Goal: Information Seeking & Learning: Check status

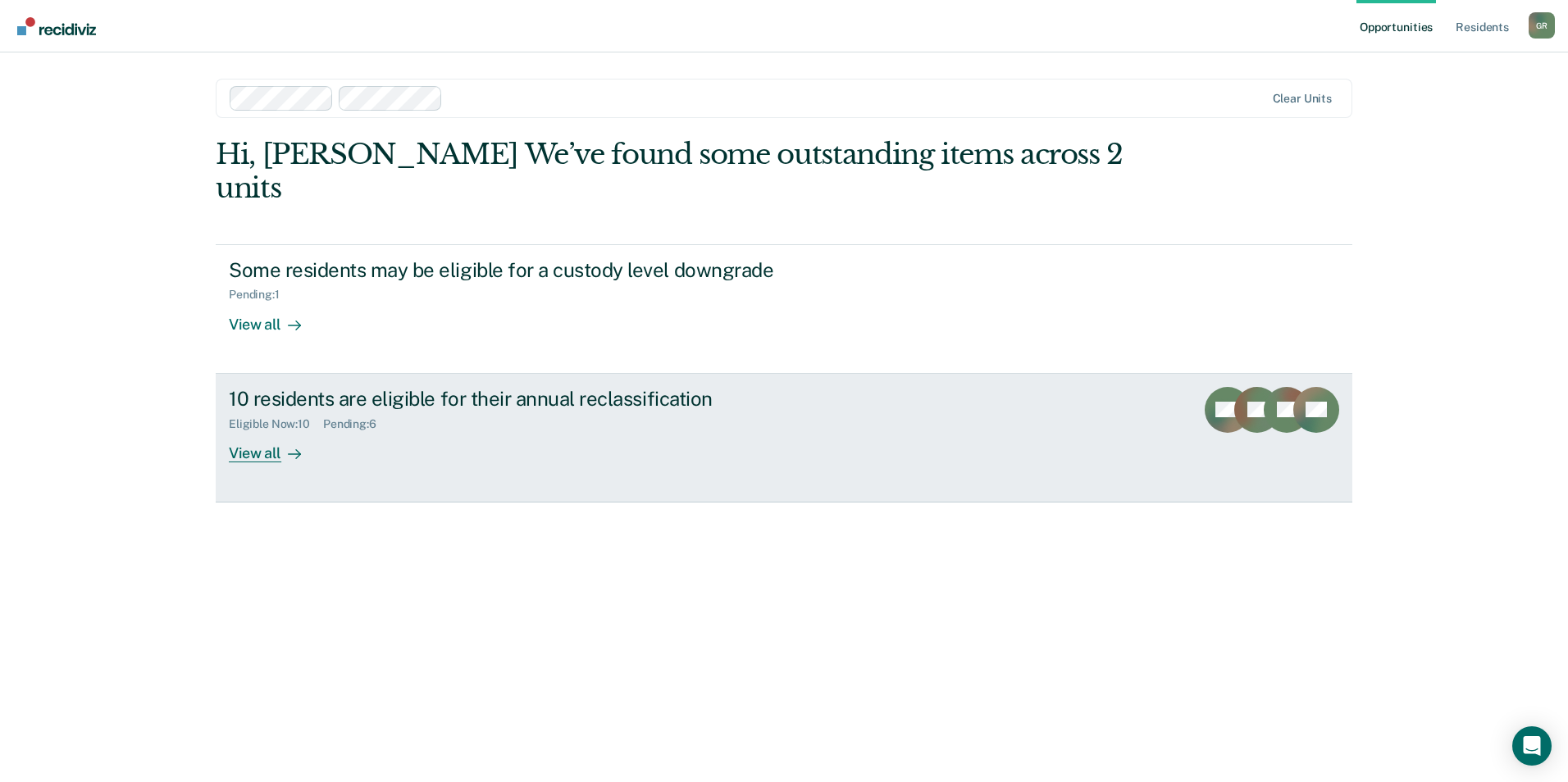
click at [236, 430] on div "View all" at bounding box center [275, 446] width 92 height 32
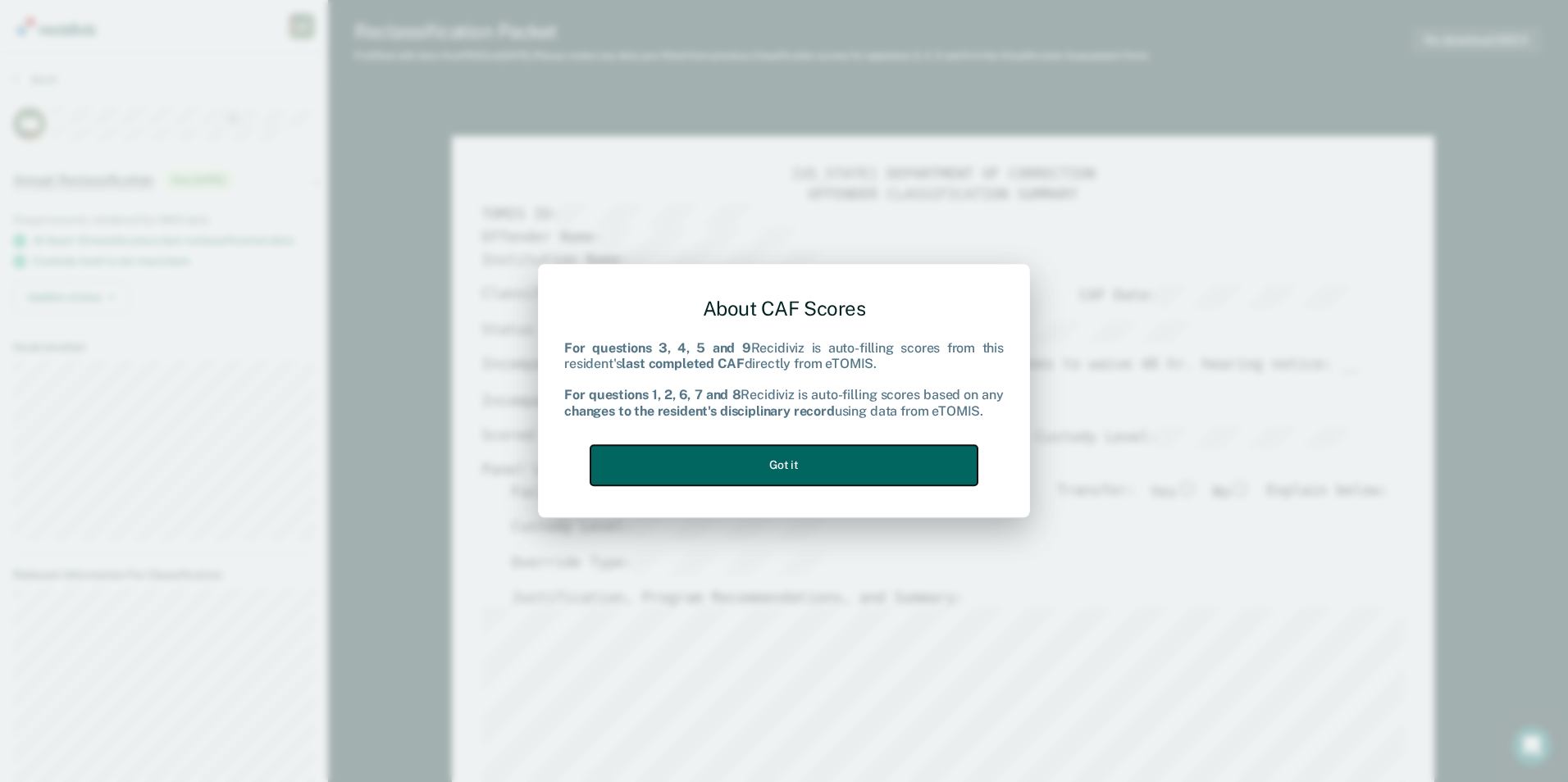
click at [829, 453] on button "Got it" at bounding box center [784, 465] width 387 height 40
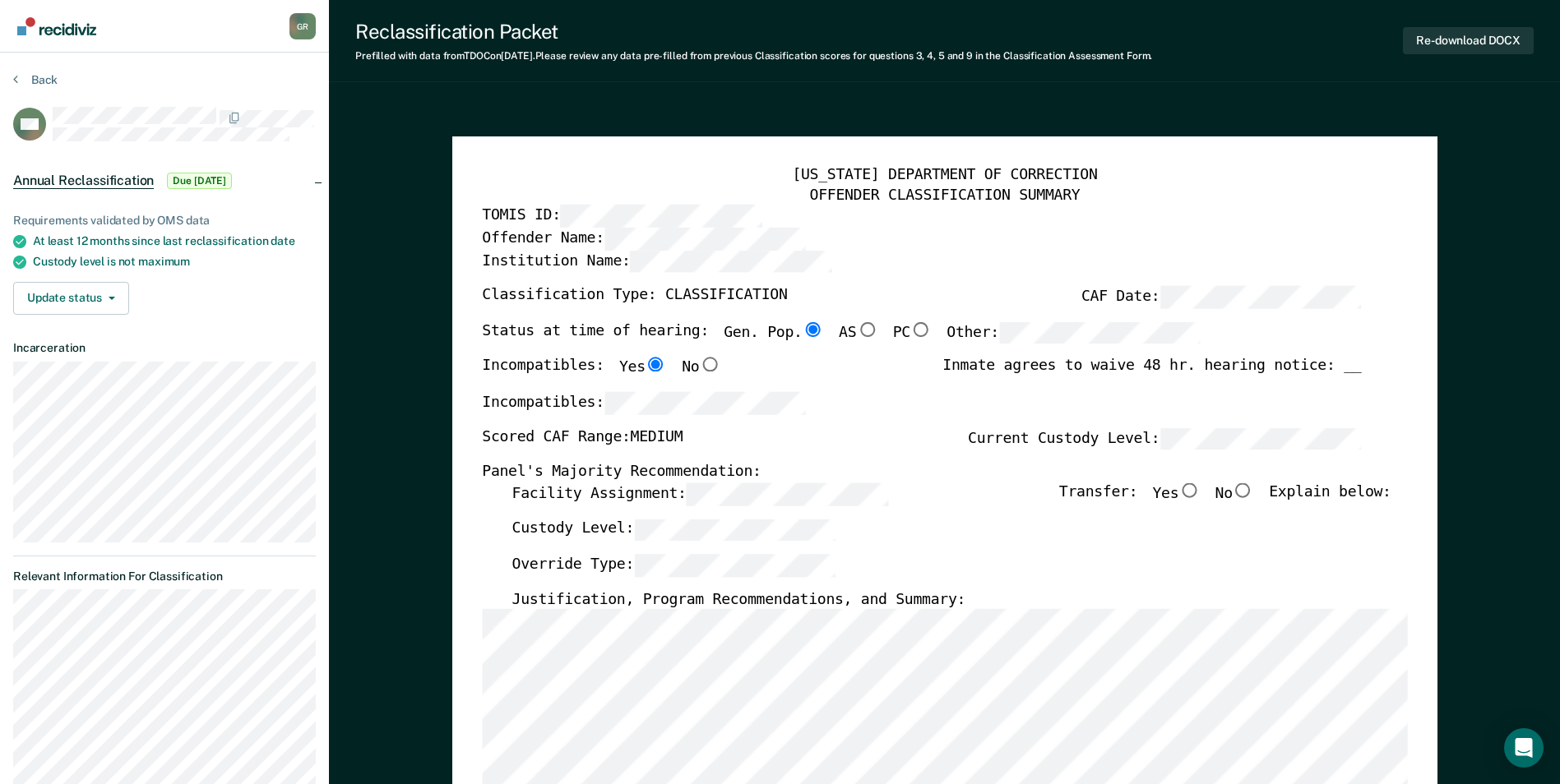
type textarea "x"
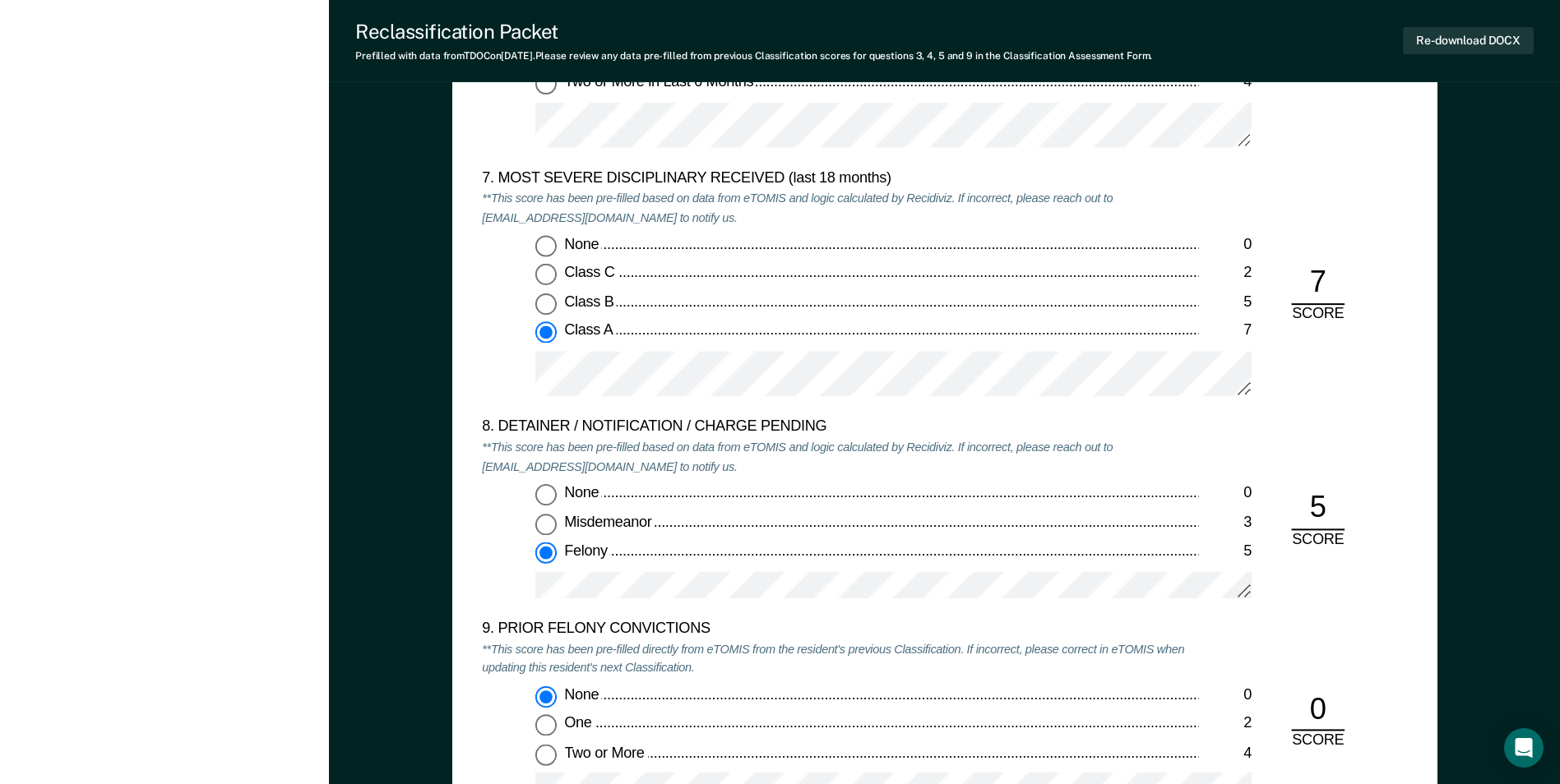
scroll to position [3617, 0]
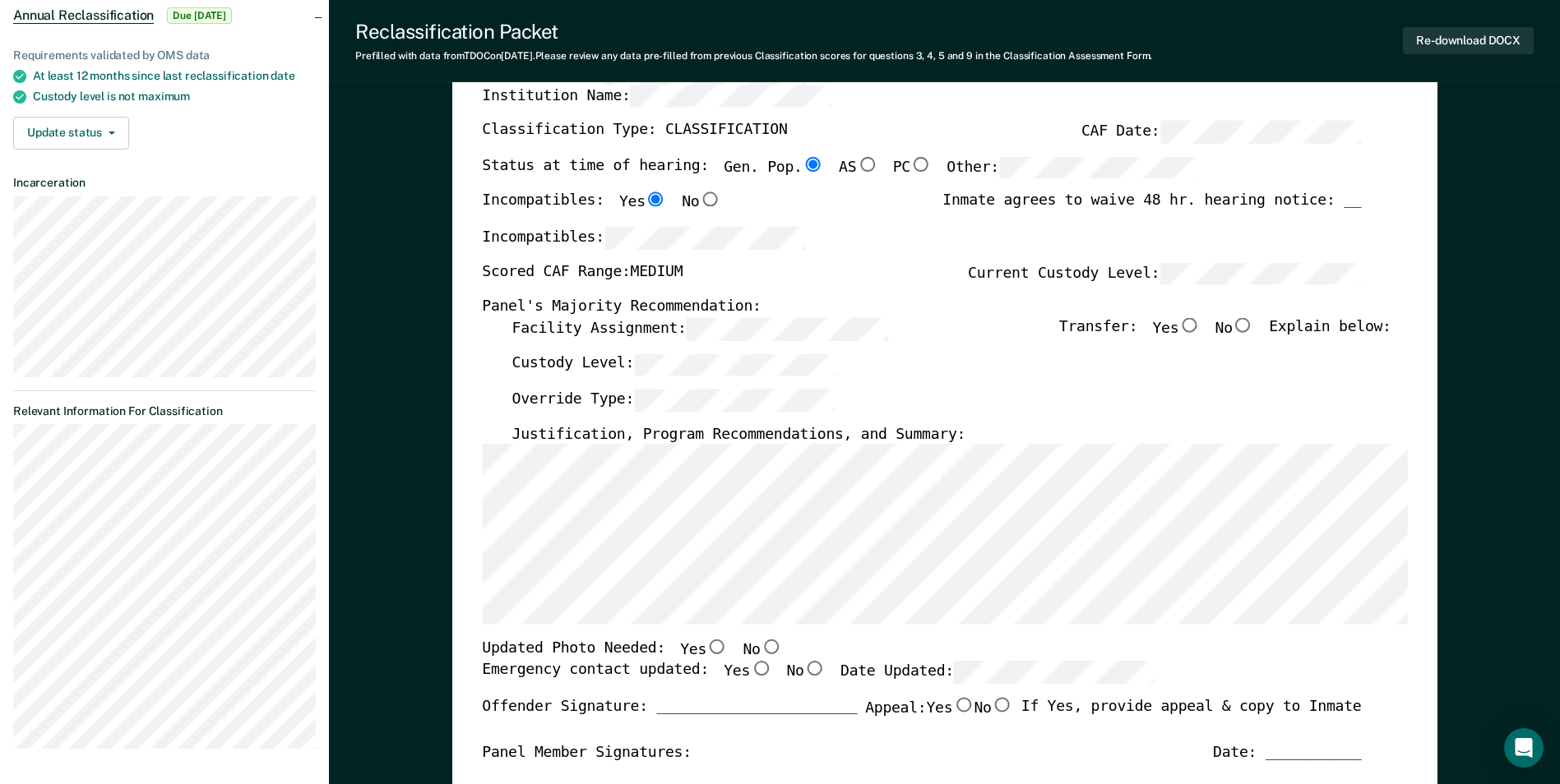
scroll to position [0, 0]
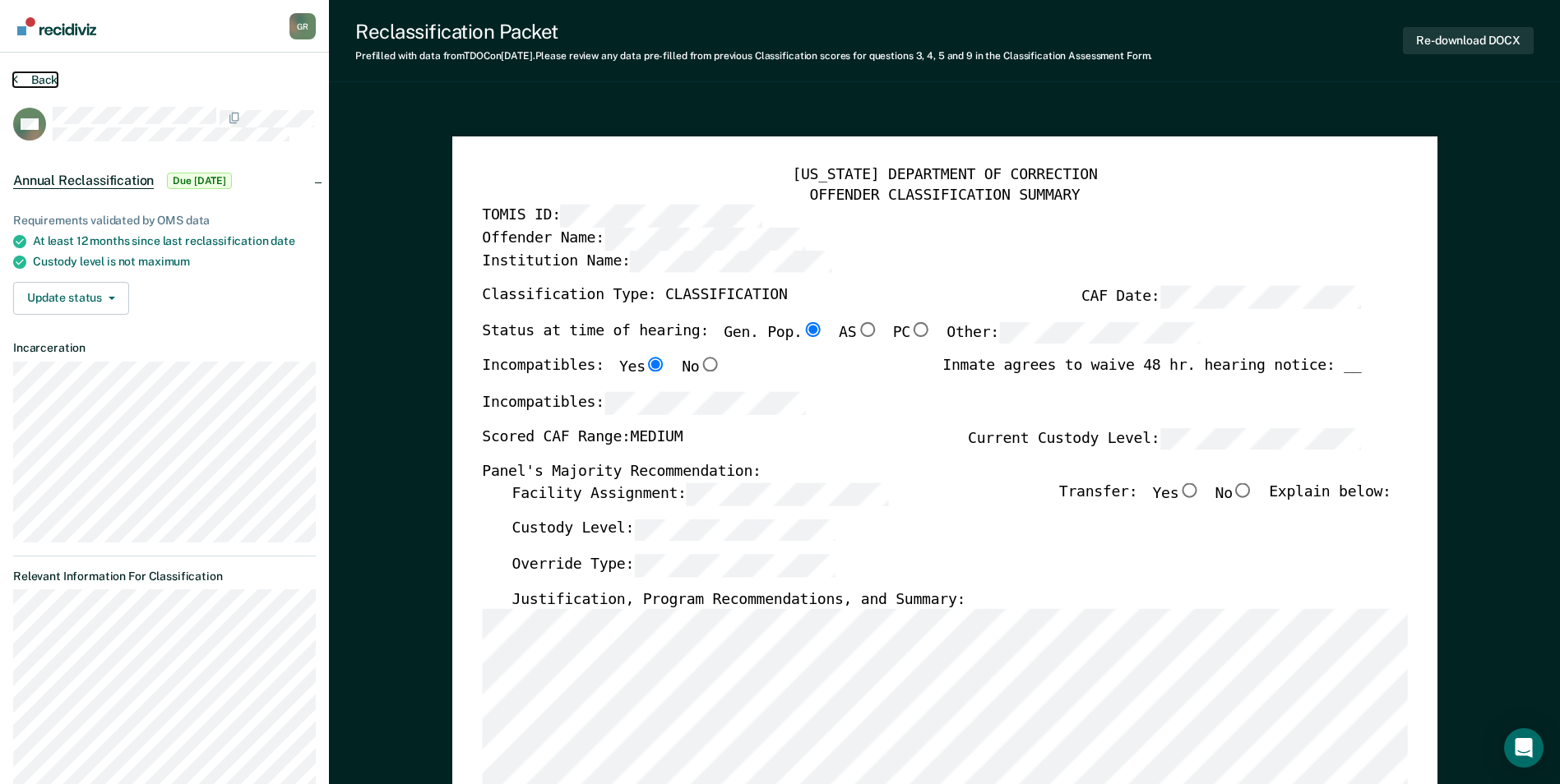
click at [34, 80] on button "Back" at bounding box center [35, 80] width 45 height 15
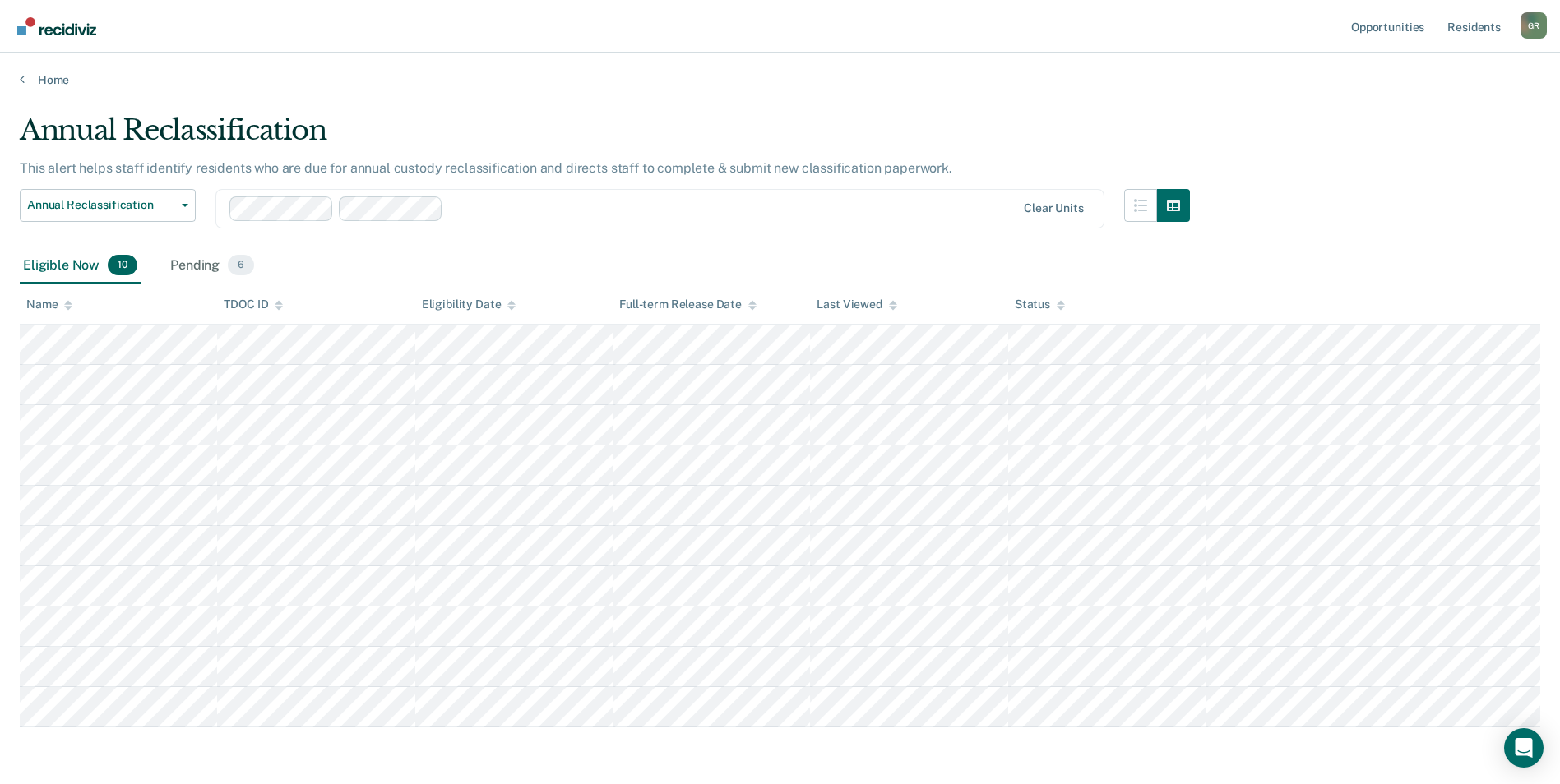
click at [1396, 154] on div "Annual Reclassification This alert helps staff identify residents who are due f…" at bounding box center [780, 419] width 1521 height 609
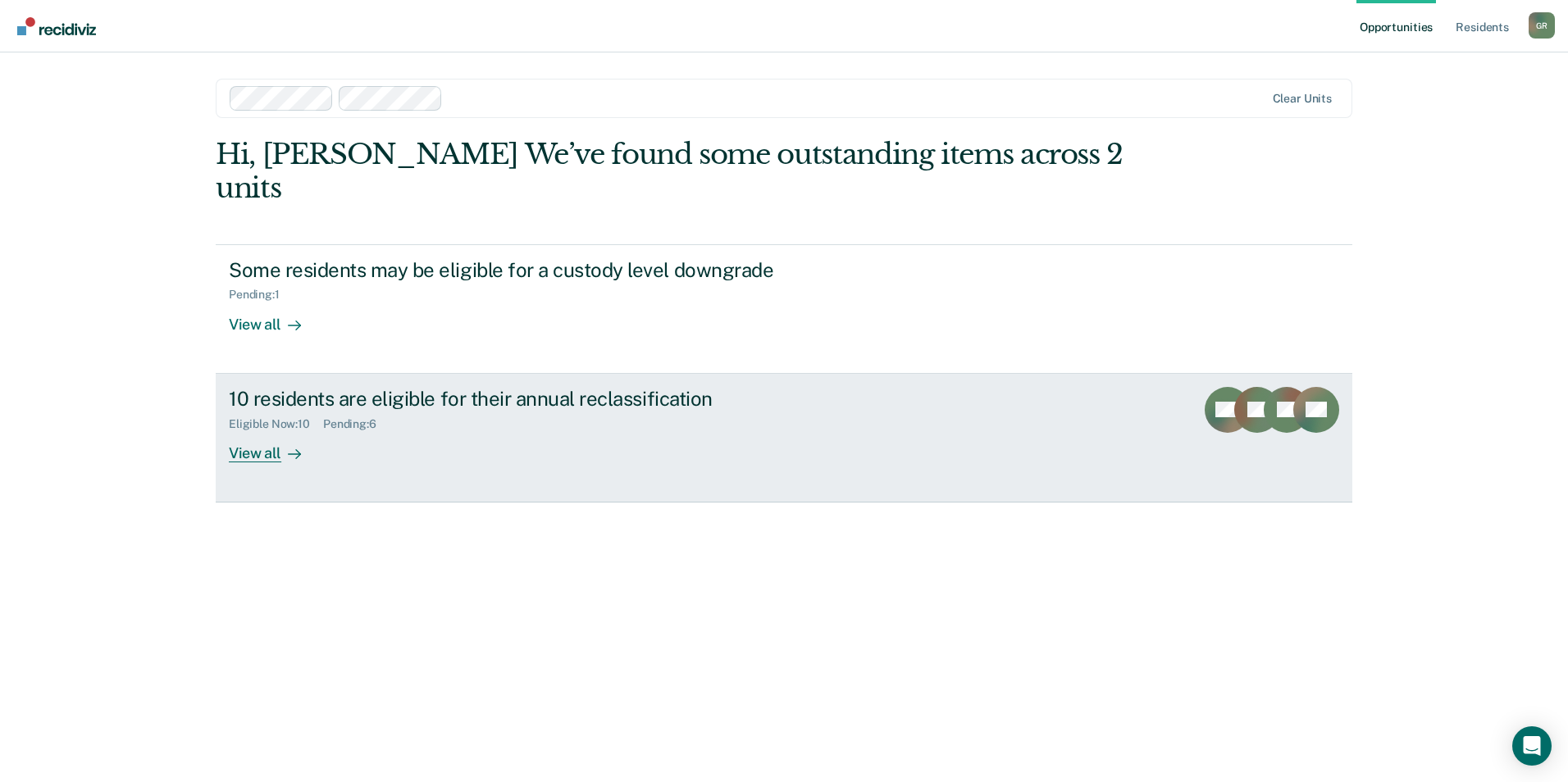
click at [230, 430] on div "View all" at bounding box center [275, 446] width 92 height 32
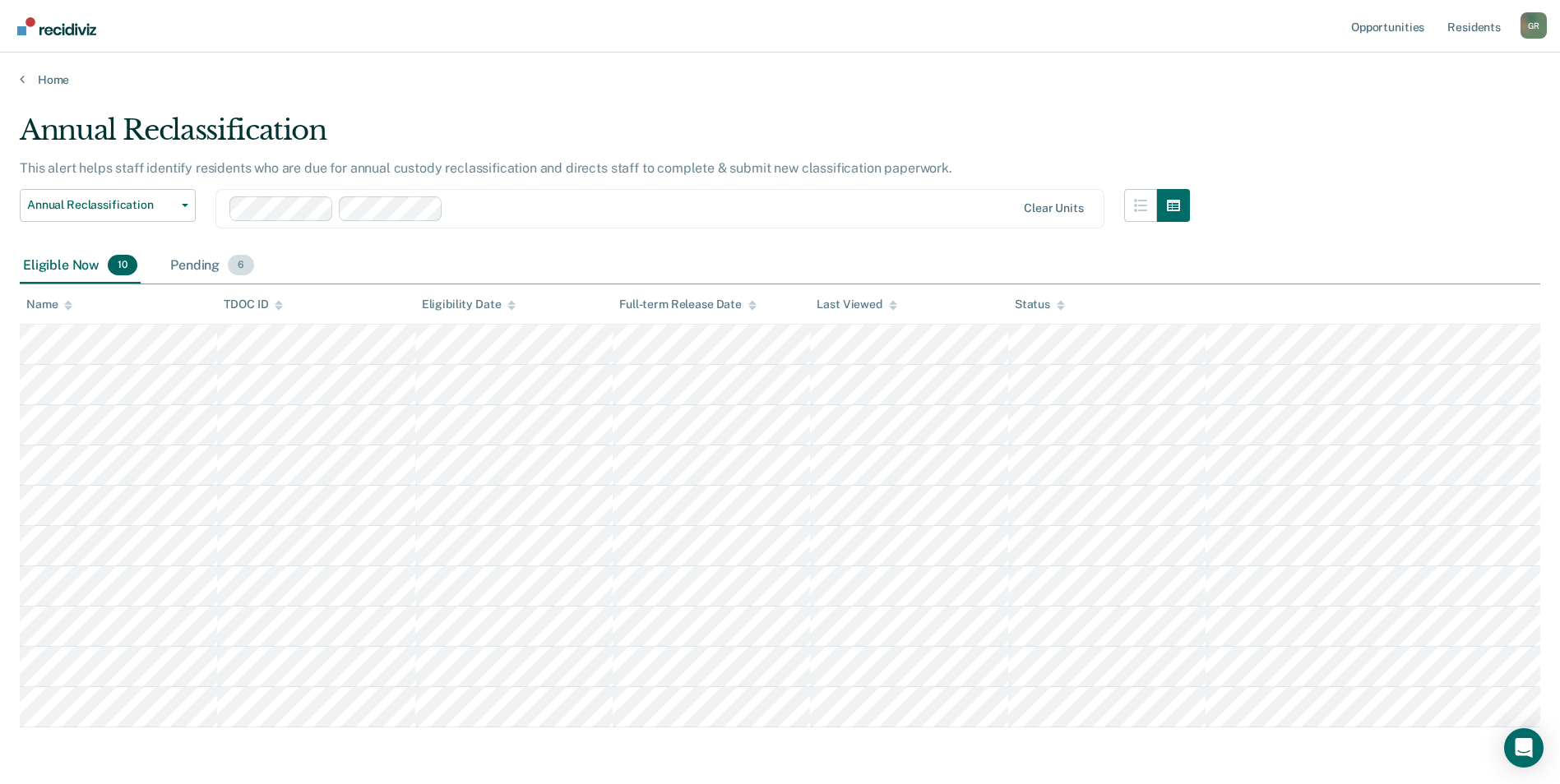
click at [188, 269] on div "Pending 6" at bounding box center [212, 266] width 91 height 36
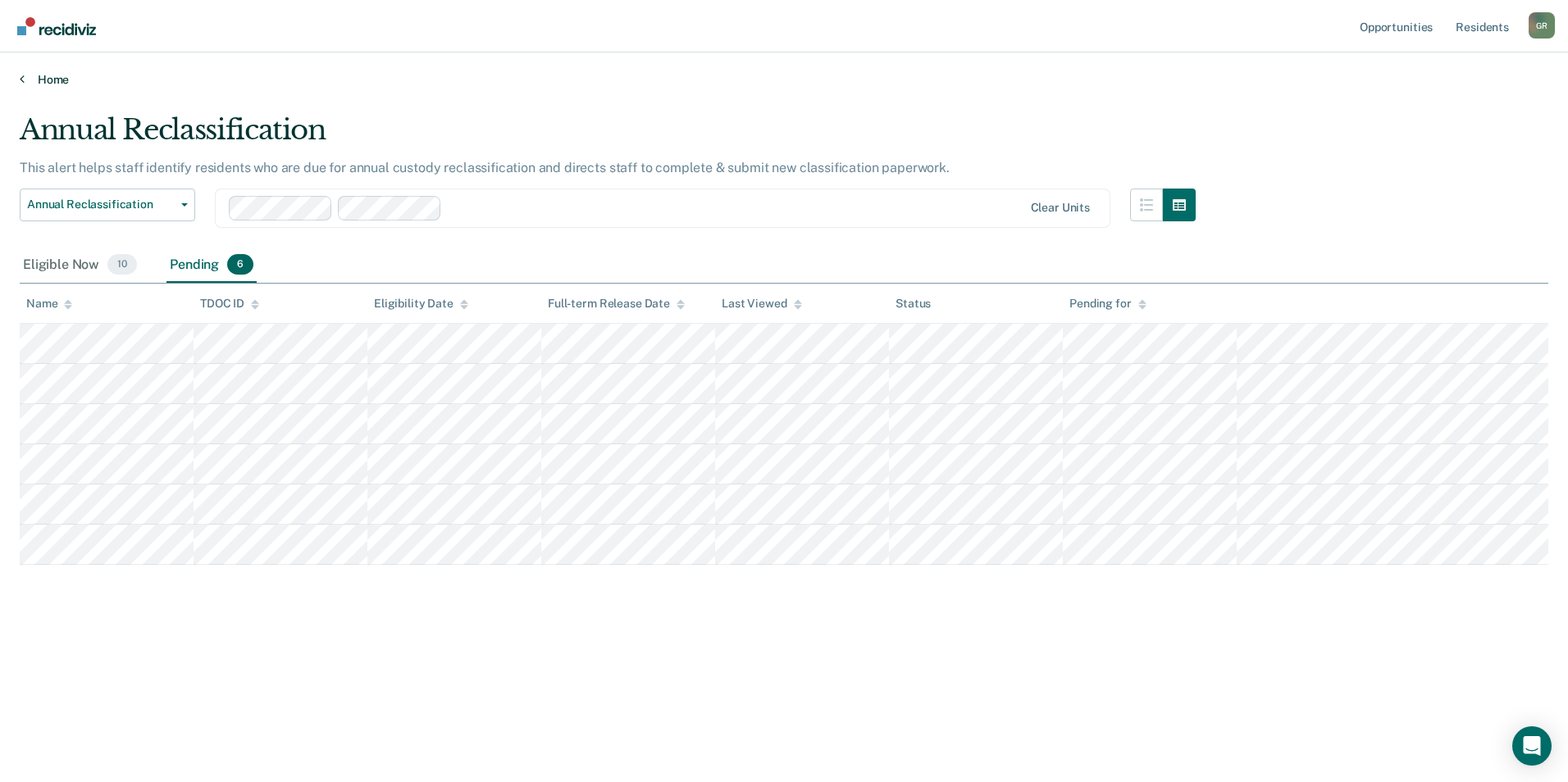
click at [50, 73] on link "Home" at bounding box center [784, 79] width 1529 height 15
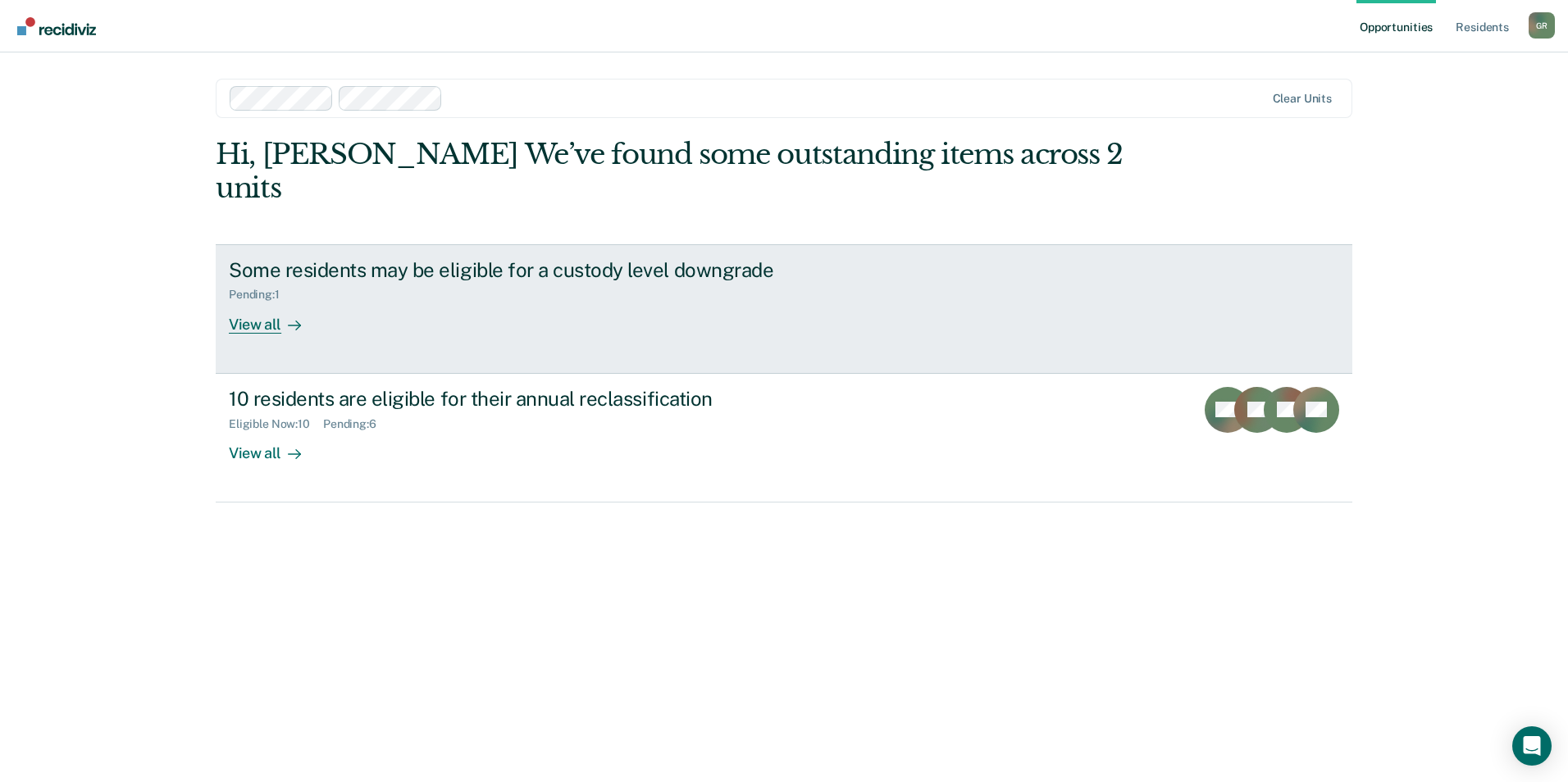
click at [261, 302] on link "Some residents may be eligible for a custody level downgrade Pending : 1 View a…" at bounding box center [784, 309] width 1137 height 130
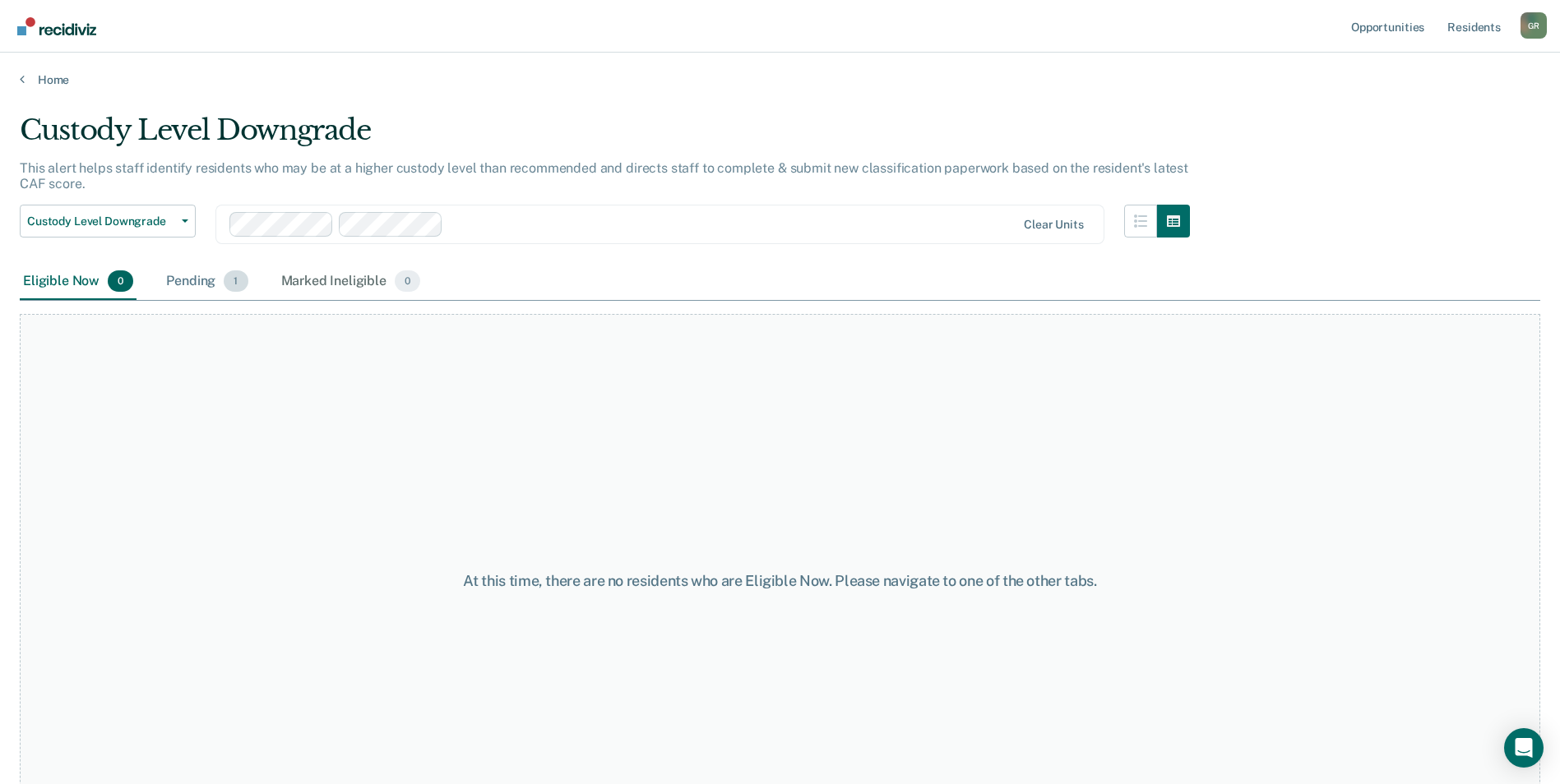
click at [199, 275] on div "Pending 1" at bounding box center [206, 282] width 88 height 36
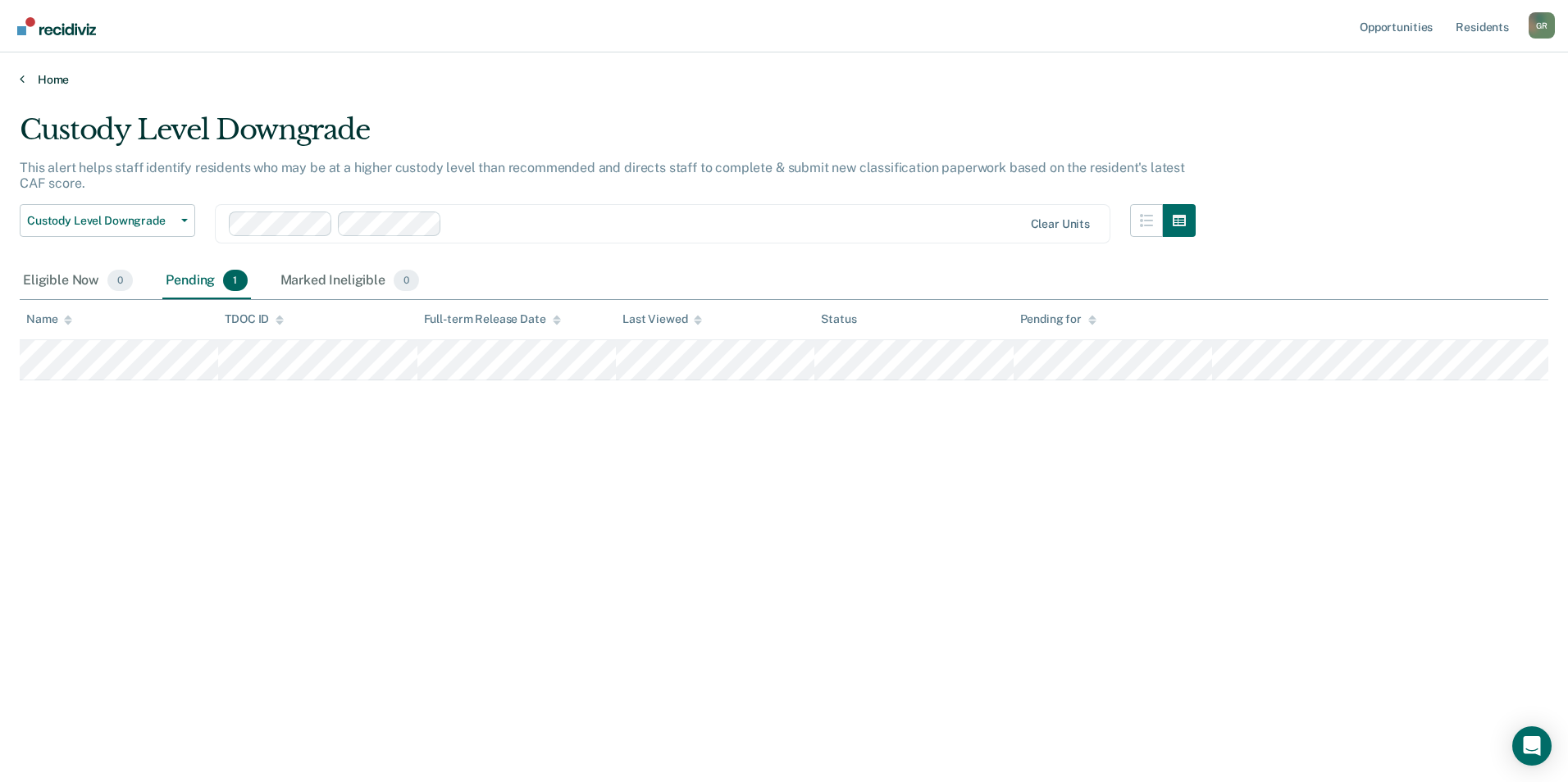
click at [43, 74] on link "Home" at bounding box center [784, 79] width 1529 height 15
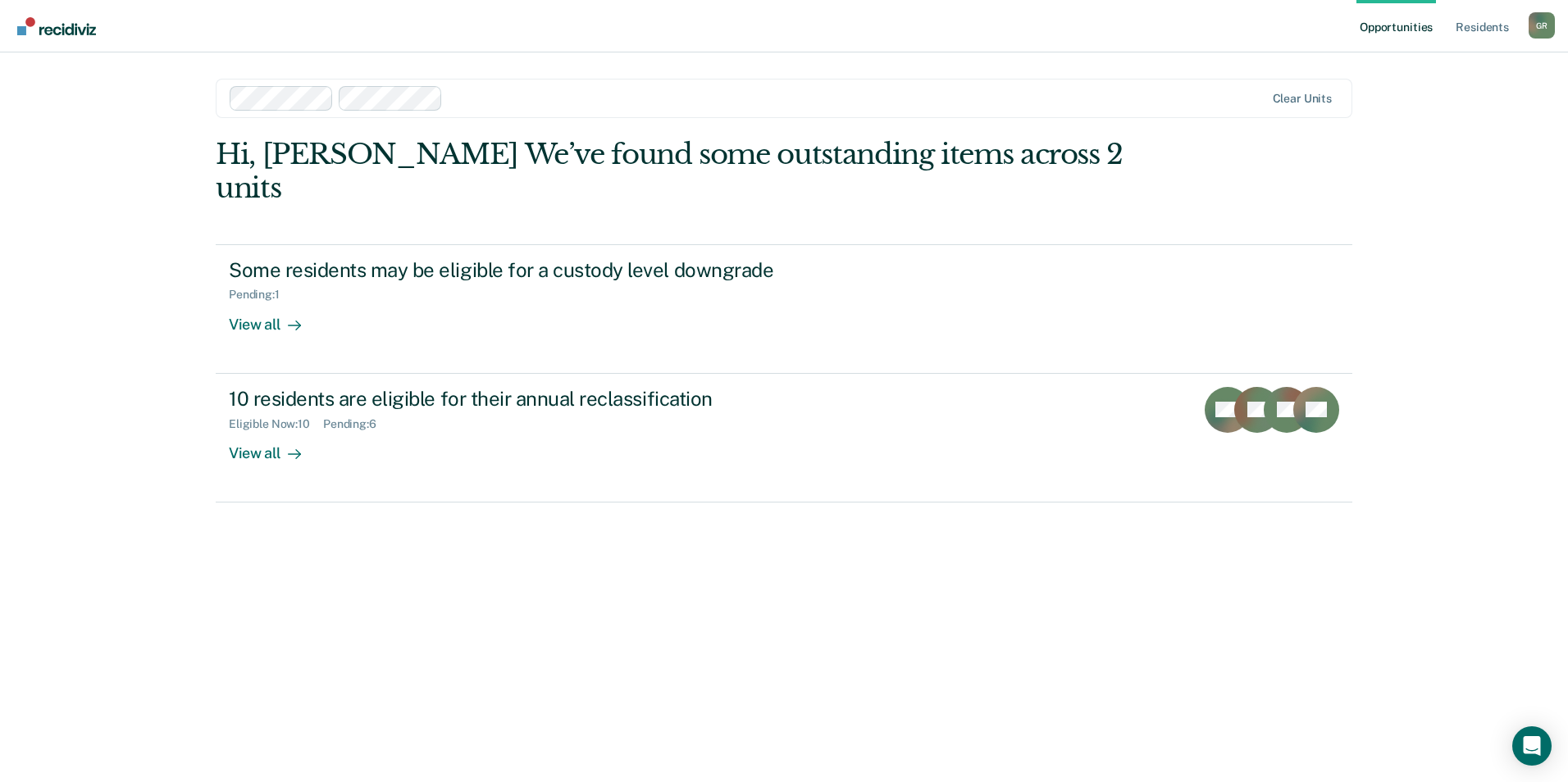
click at [1542, 32] on div "G R" at bounding box center [1542, 25] width 26 height 26
click at [1416, 68] on link "Profile" at bounding box center [1476, 67] width 132 height 14
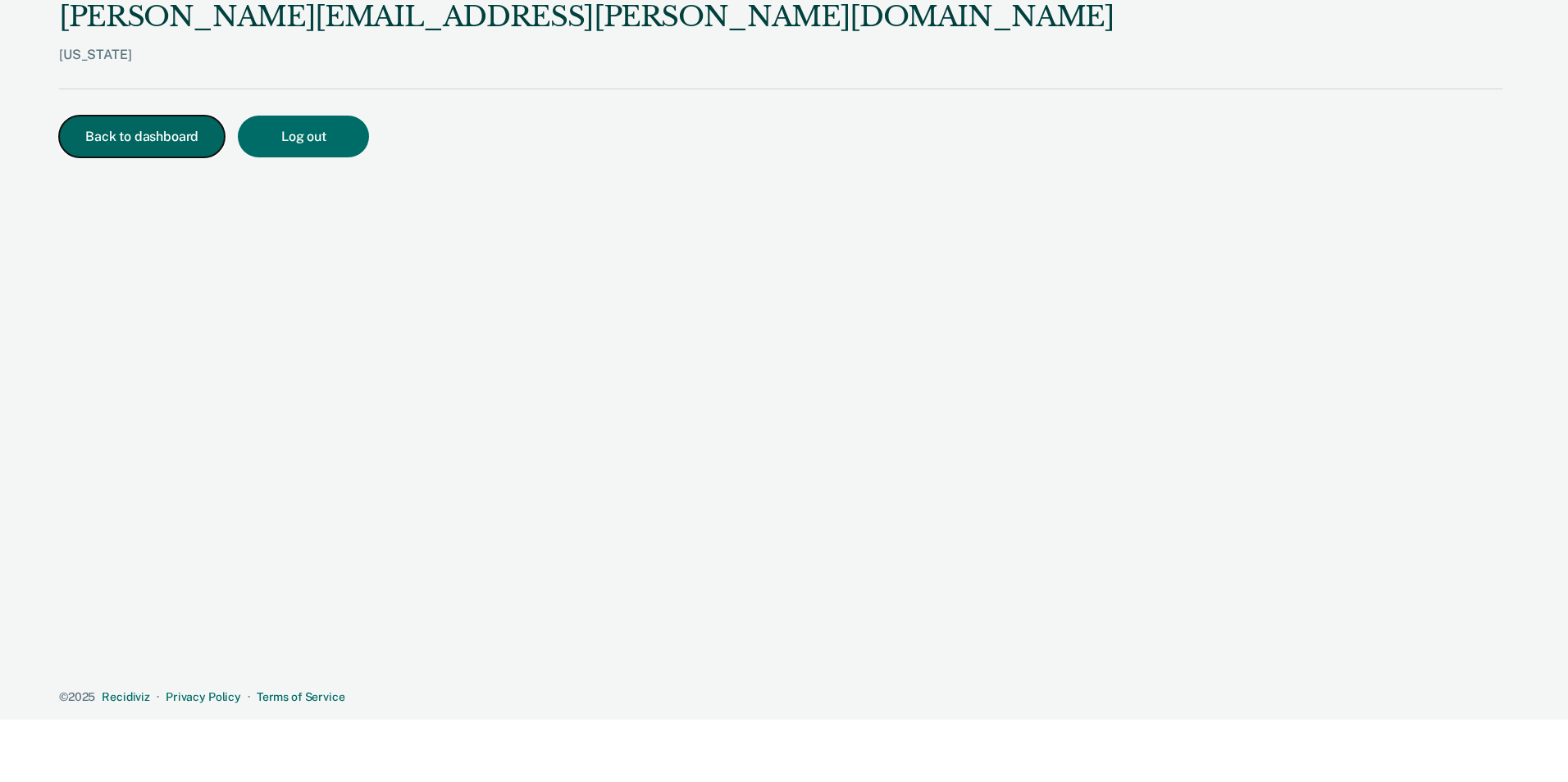
click at [124, 135] on button "Back to dashboard" at bounding box center [142, 136] width 166 height 42
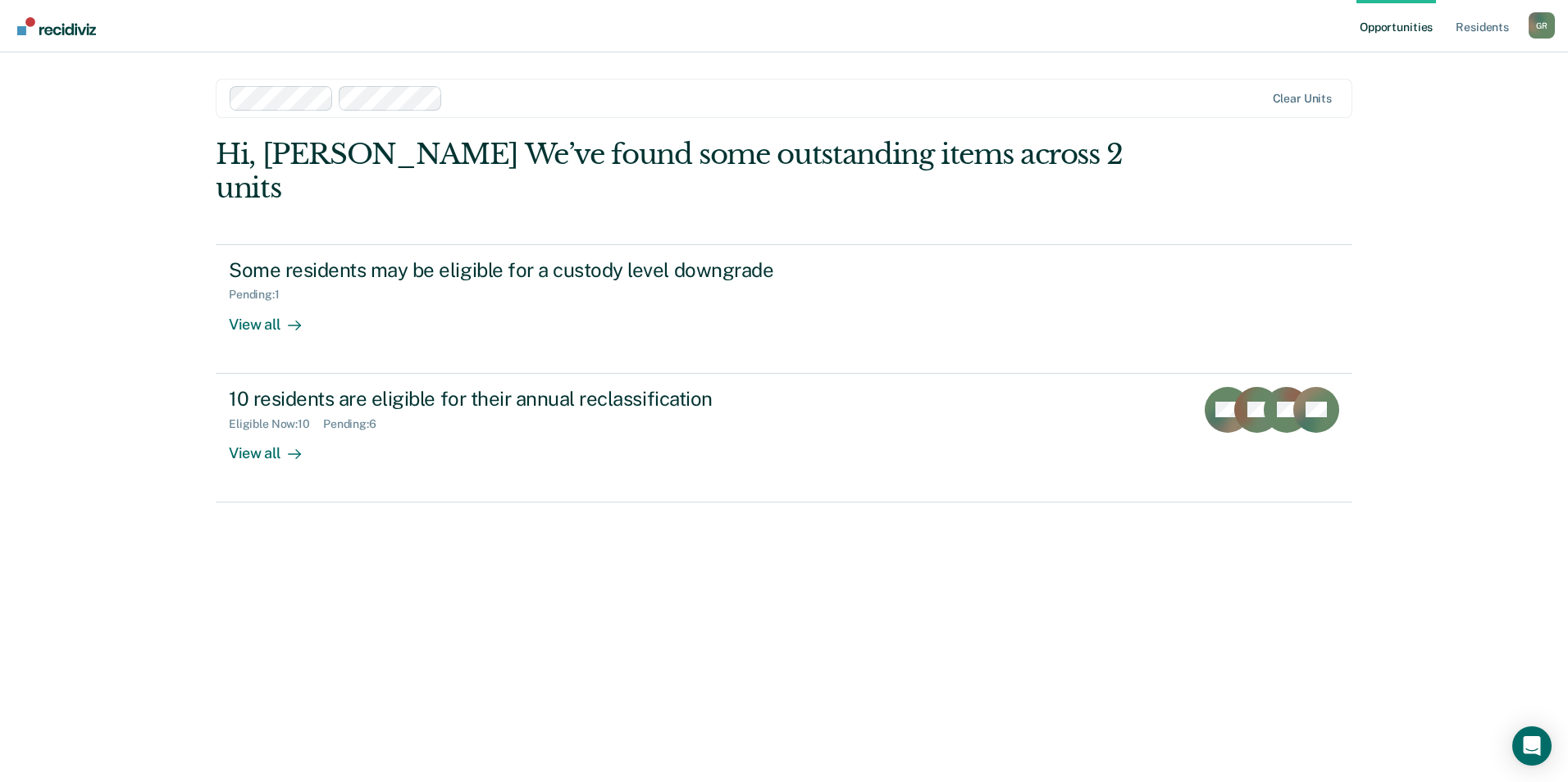
click at [1390, 149] on div "Opportunities Resident s [PERSON_NAME] G R Profile How it works Log Out Clear u…" at bounding box center [784, 391] width 1568 height 782
